Goal: Find specific page/section: Find specific page/section

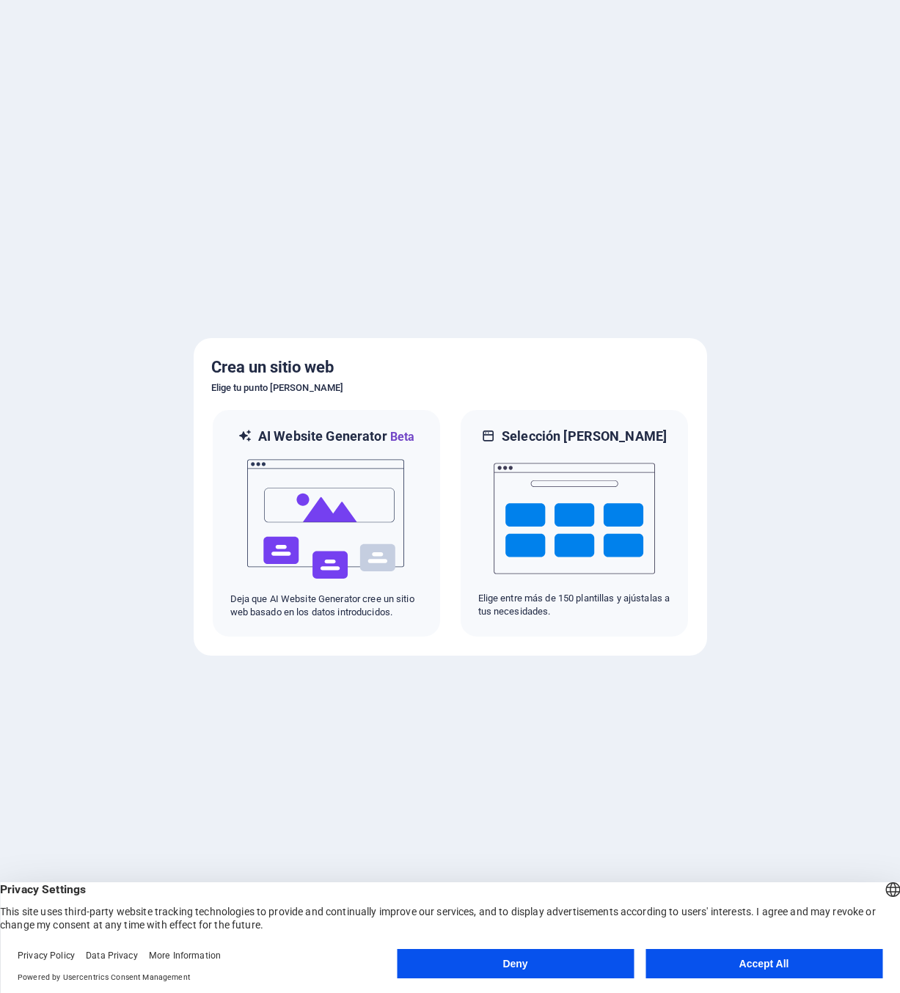
click at [731, 963] on button "Accept All" at bounding box center [763, 963] width 237 height 29
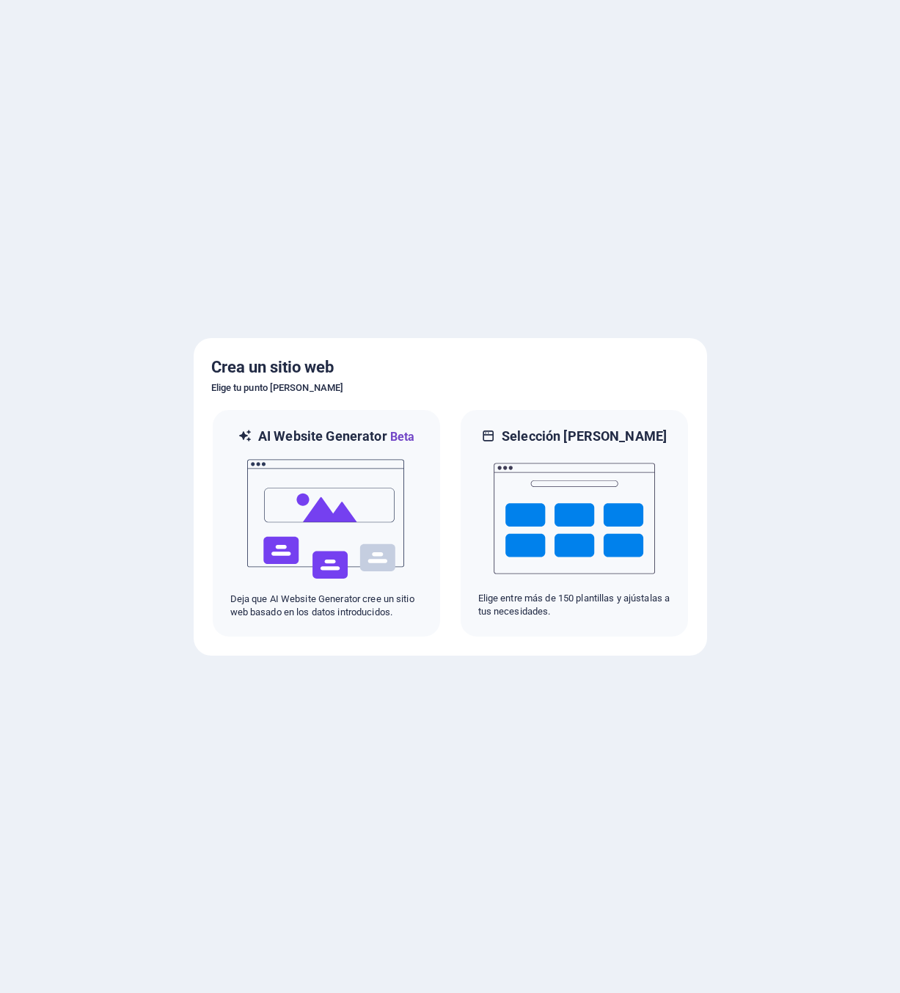
click at [597, 246] on div at bounding box center [450, 496] width 900 height 993
drag, startPoint x: 87, startPoint y: 256, endPoint x: 611, endPoint y: 319, distance: 527.3
click at [611, 320] on div at bounding box center [450, 496] width 900 height 993
click at [672, 254] on div at bounding box center [450, 496] width 900 height 993
click at [661, 271] on div at bounding box center [450, 496] width 900 height 993
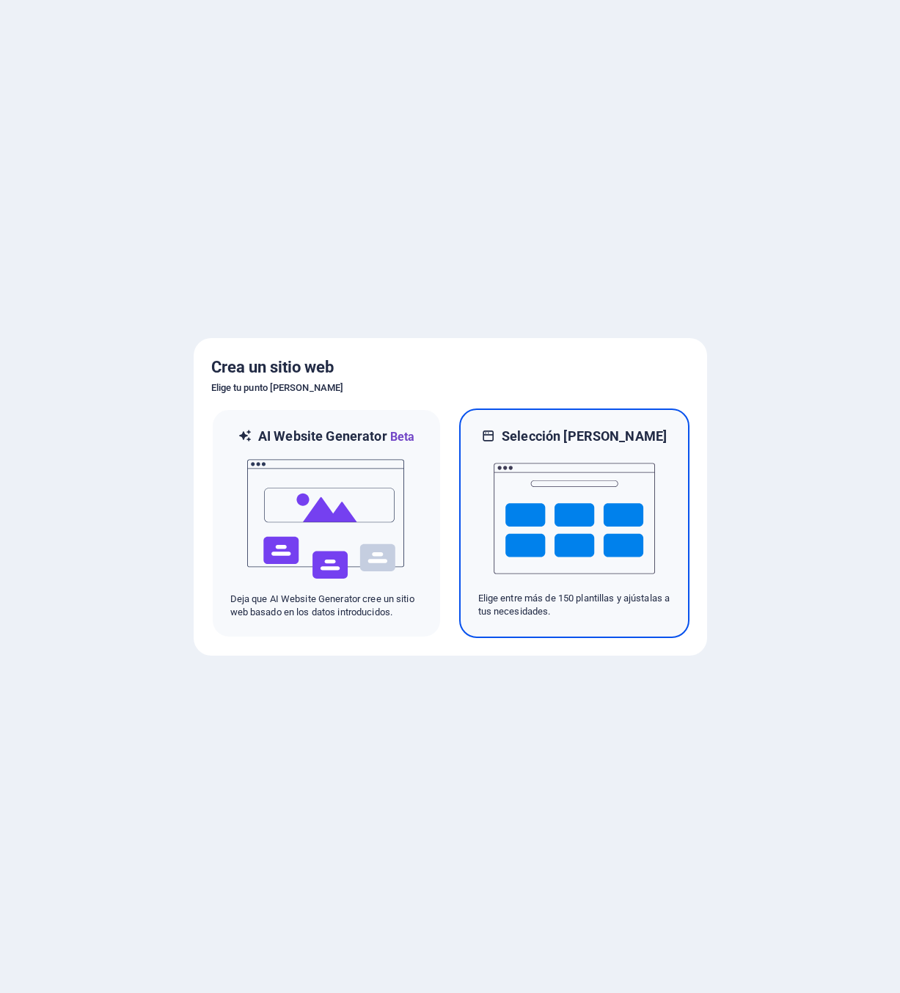
click at [532, 498] on img at bounding box center [573, 518] width 161 height 147
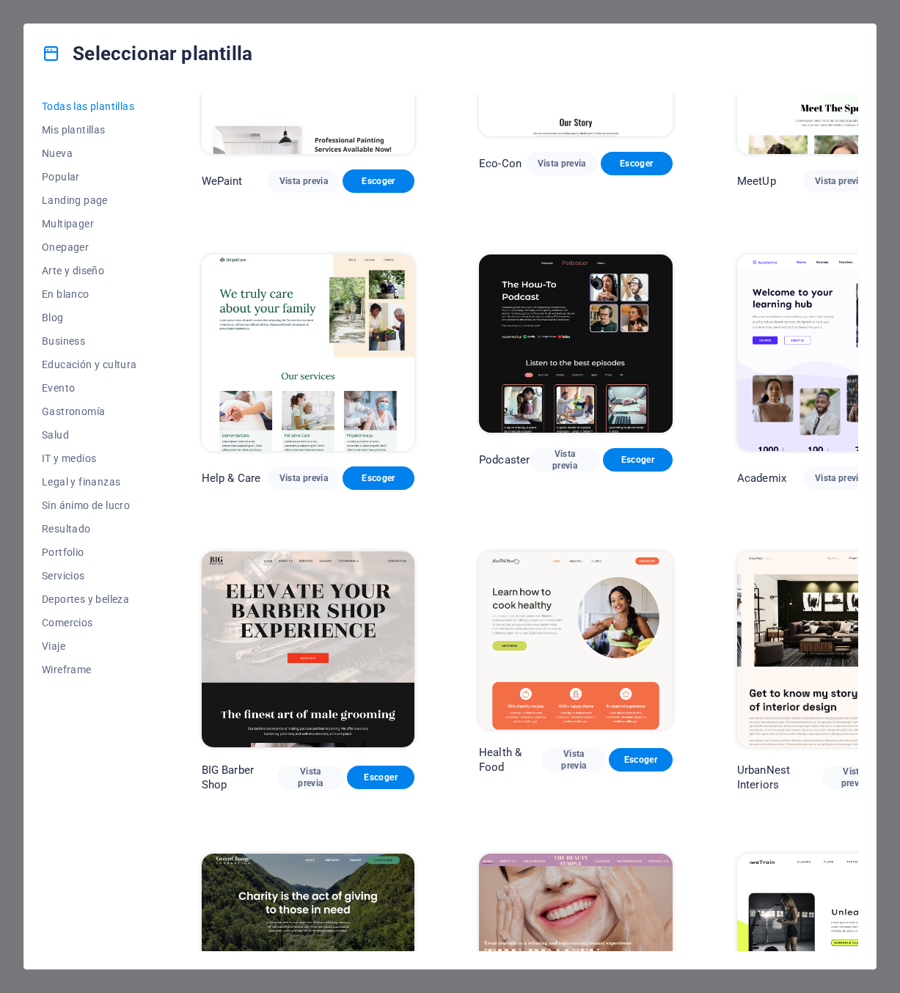
scroll to position [1056, 0]
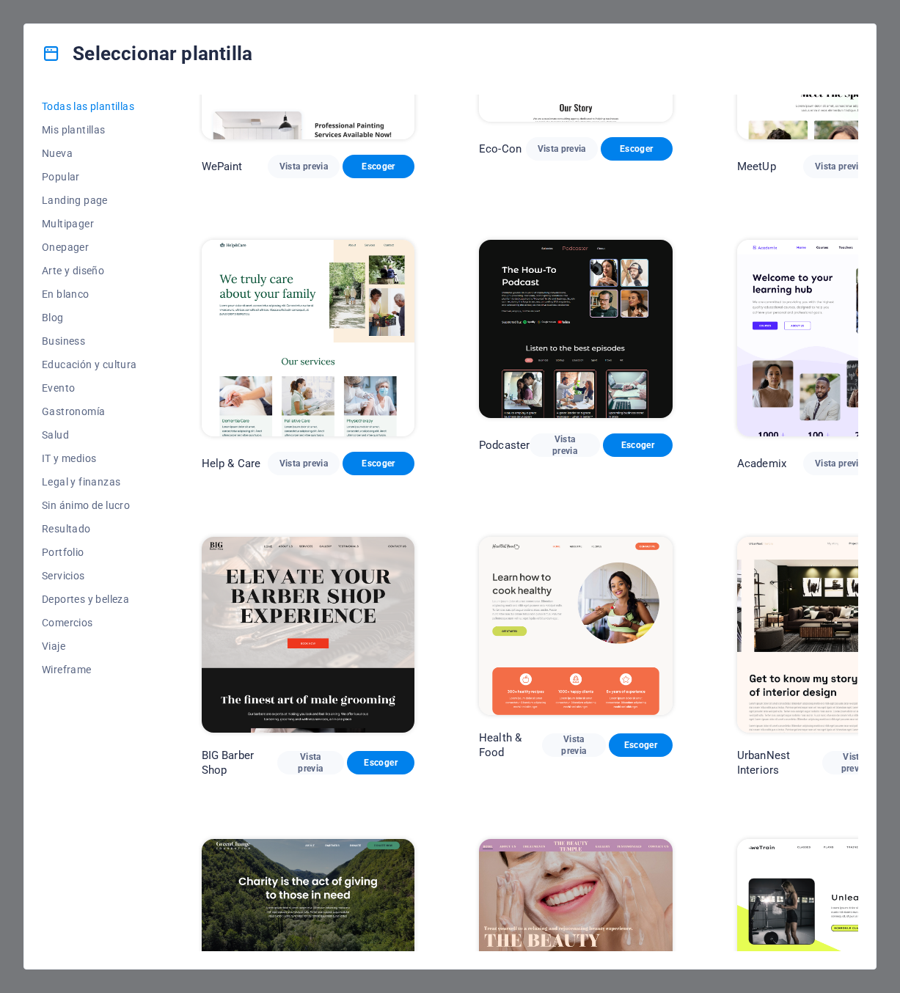
click at [507, 537] on img at bounding box center [576, 626] width 194 height 178
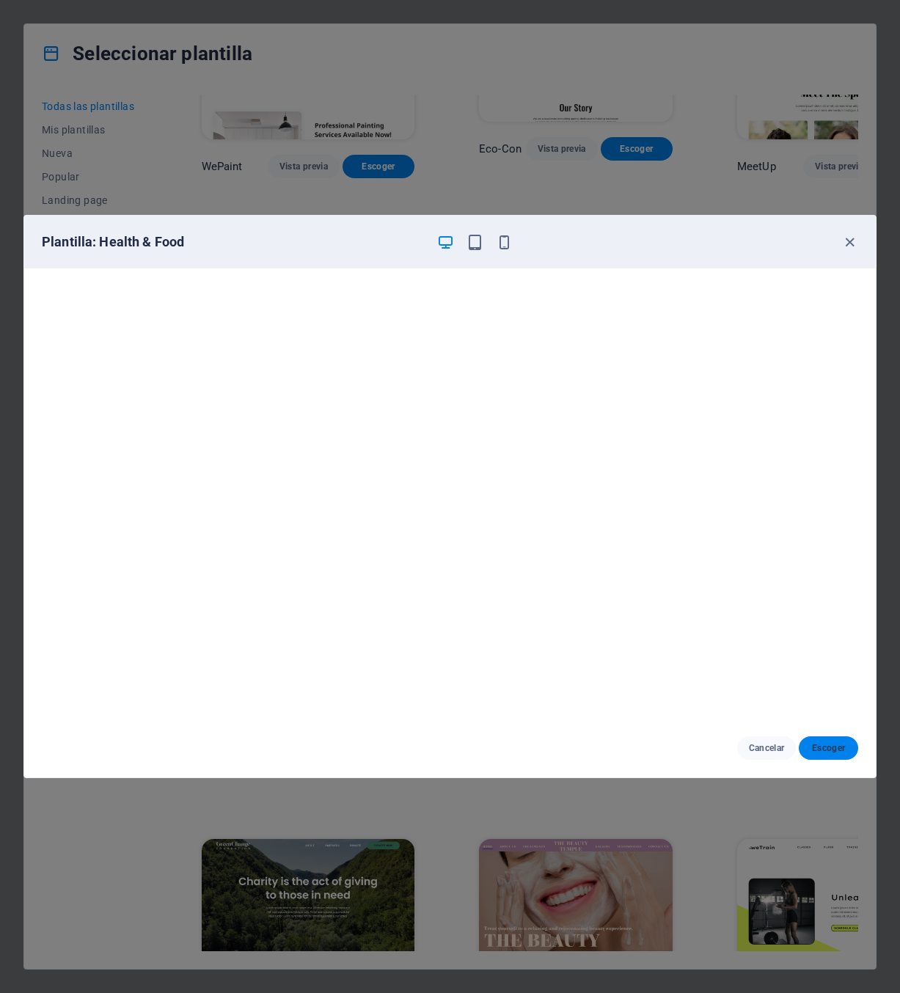
click at [829, 743] on span "Escoger" at bounding box center [828, 748] width 36 height 12
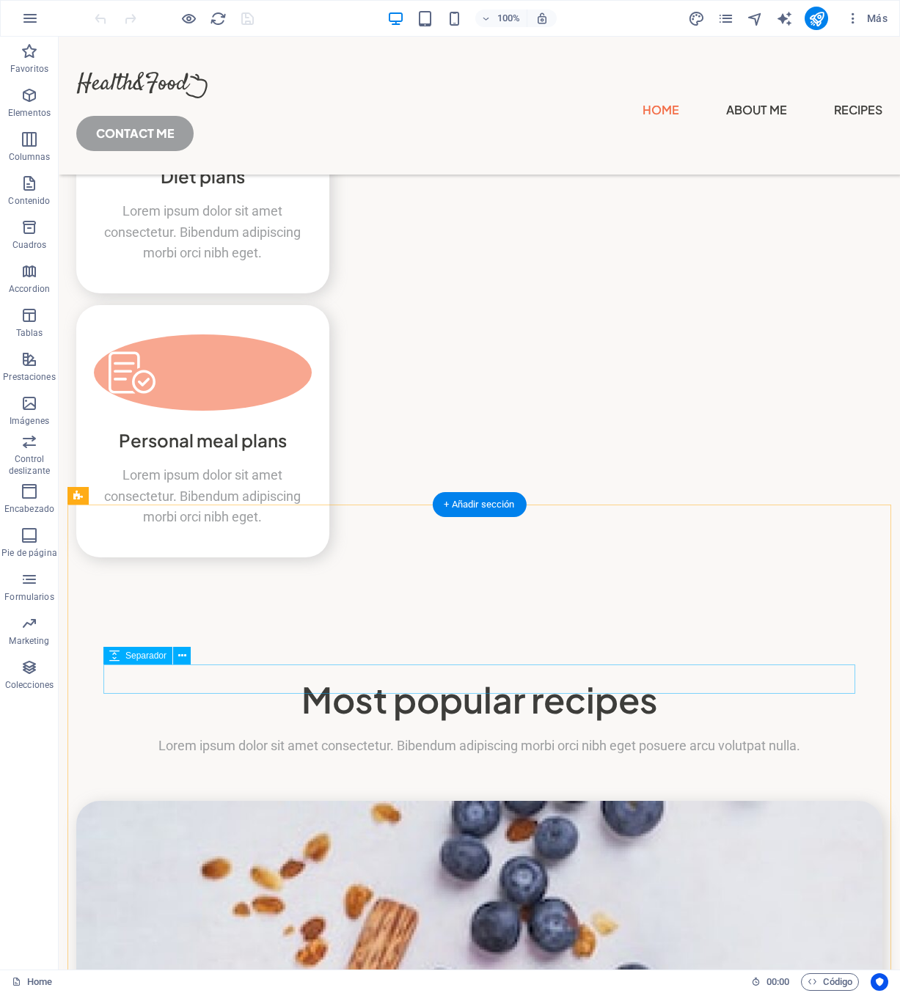
scroll to position [3784, 0]
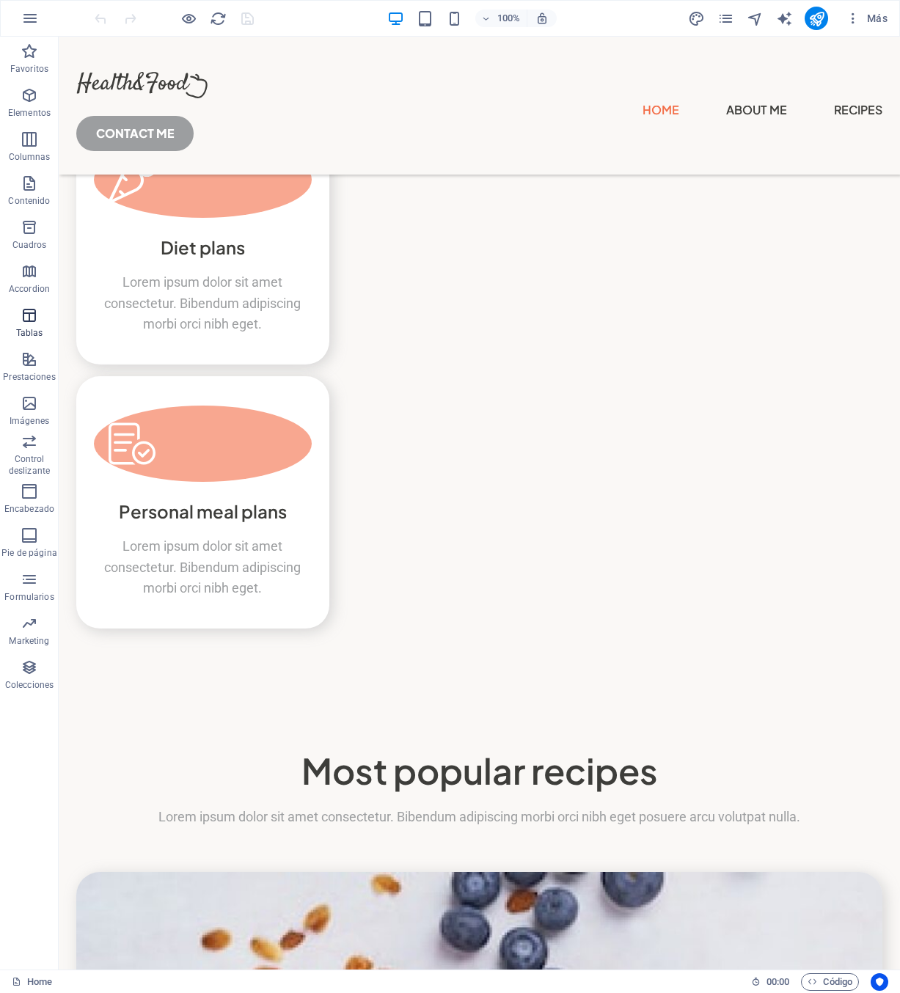
click at [29, 320] on icon "button" at bounding box center [30, 315] width 18 height 18
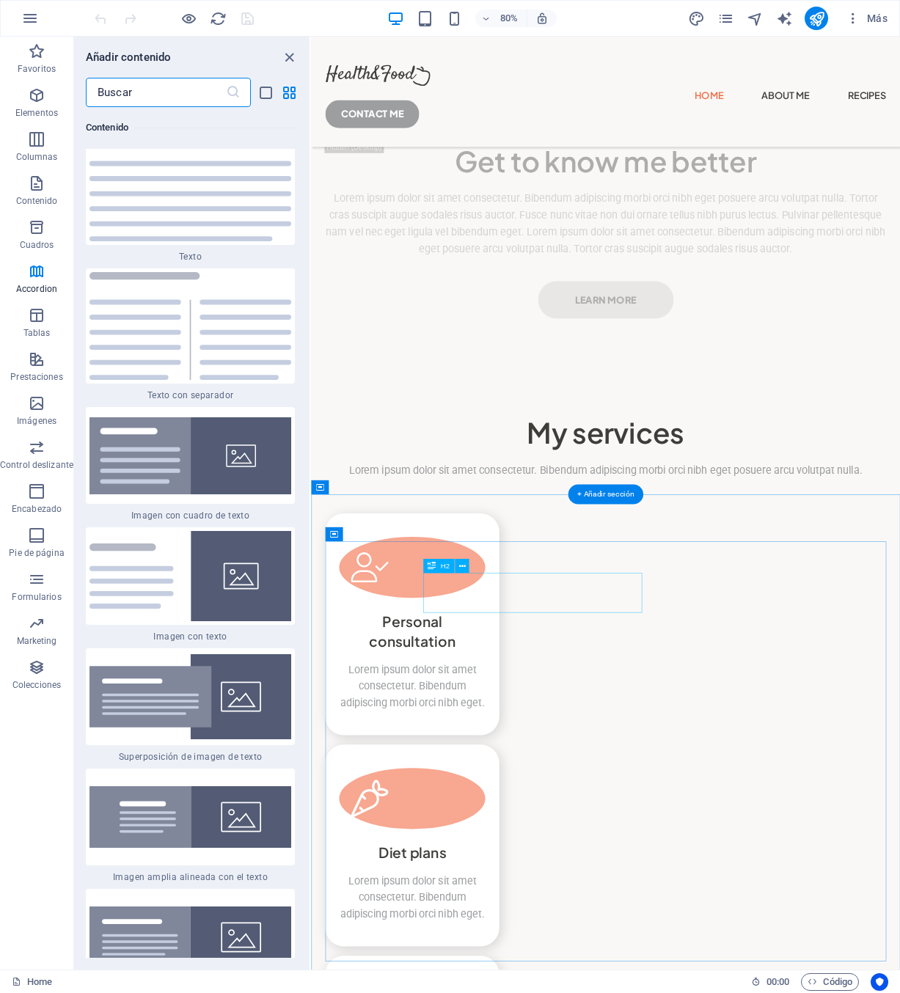
scroll to position [2906, 0]
